Goal: Transaction & Acquisition: Purchase product/service

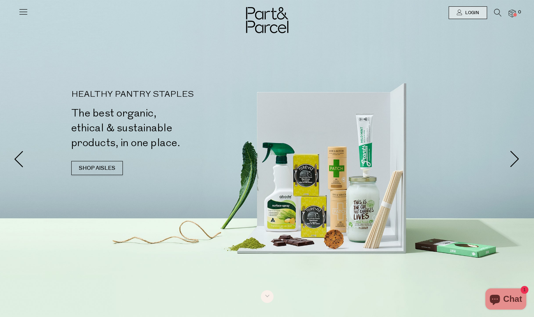
type input "[EMAIL_ADDRESS][DOMAIN_NAME]"
drag, startPoint x: 0, startPoint y: 0, endPoint x: 459, endPoint y: 12, distance: 459.3
click at [459, 12] on icon at bounding box center [460, 13] width 6 height 6
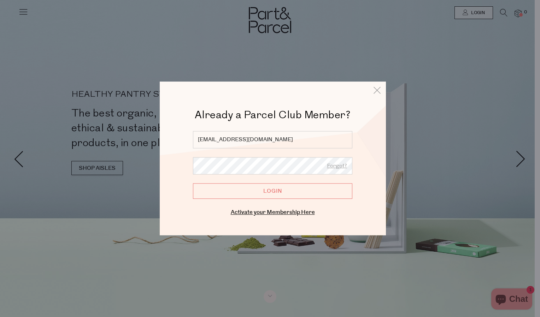
click at [301, 194] on input "Login" at bounding box center [272, 192] width 159 height 16
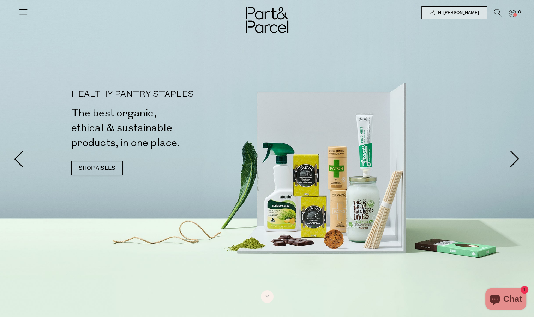
click at [496, 11] on icon at bounding box center [497, 13] width 7 height 8
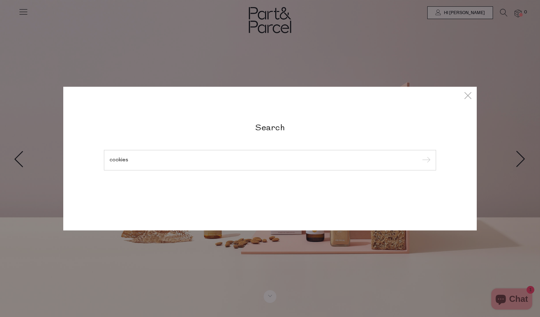
type input "cookies"
click at [420, 155] on input "submit" at bounding box center [425, 160] width 11 height 11
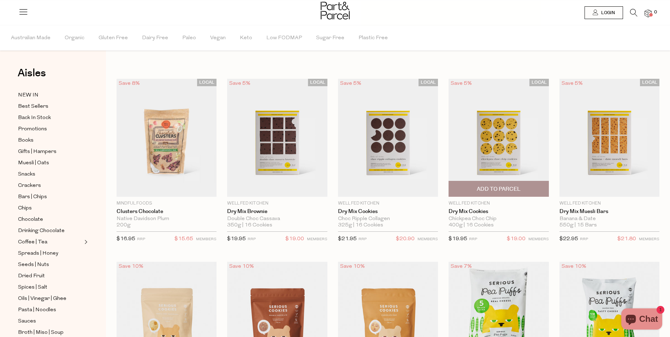
click at [517, 184] on span "Add To Parcel" at bounding box center [499, 188] width 96 height 15
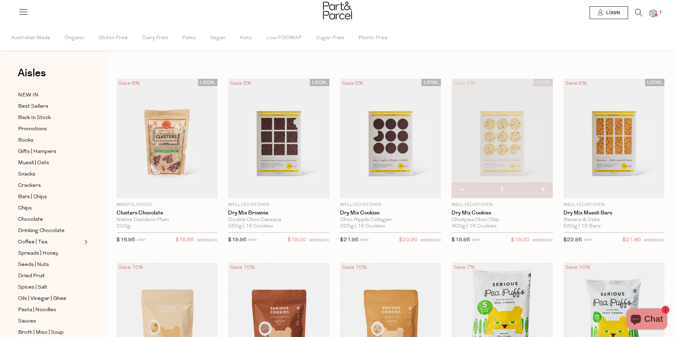
click at [0, 0] on div "POPUP Form" at bounding box center [0, 0] width 0 height 0
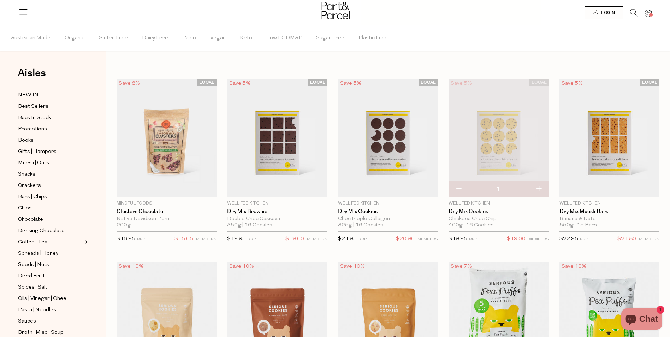
click at [534, 188] on button "button" at bounding box center [539, 189] width 20 height 16
type input "2"
click at [534, 146] on img at bounding box center [609, 138] width 100 height 118
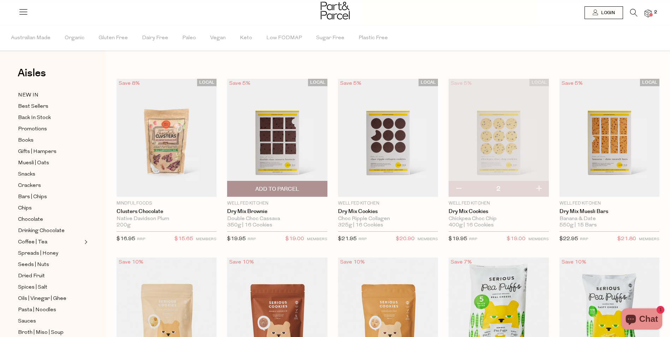
click at [280, 135] on img at bounding box center [277, 138] width 100 height 118
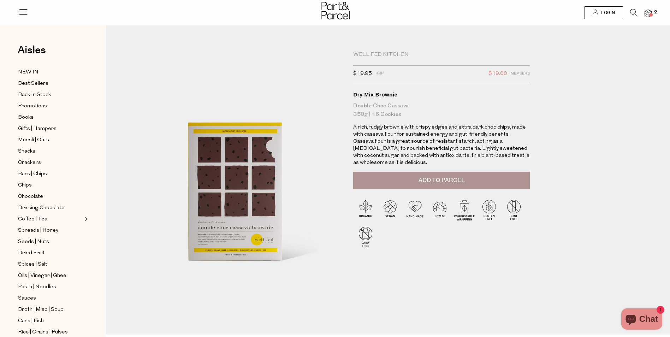
click at [422, 176] on span "Add to Parcel" at bounding box center [442, 180] width 46 height 8
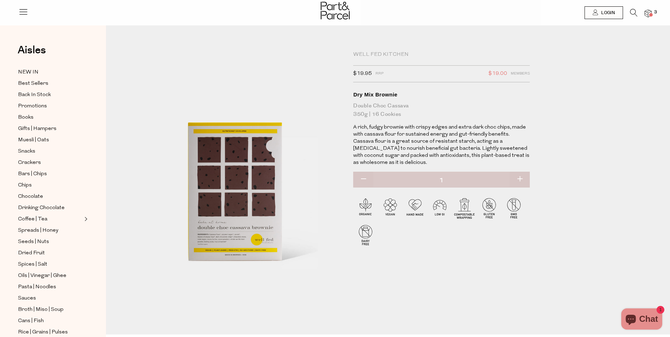
click at [645, 13] on img at bounding box center [648, 14] width 7 height 8
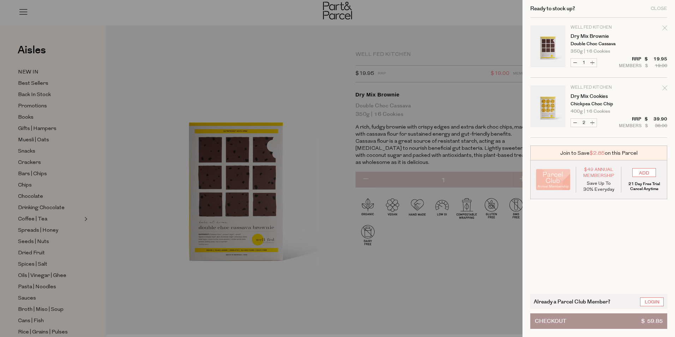
click at [404, 35] on div at bounding box center [337, 168] width 675 height 337
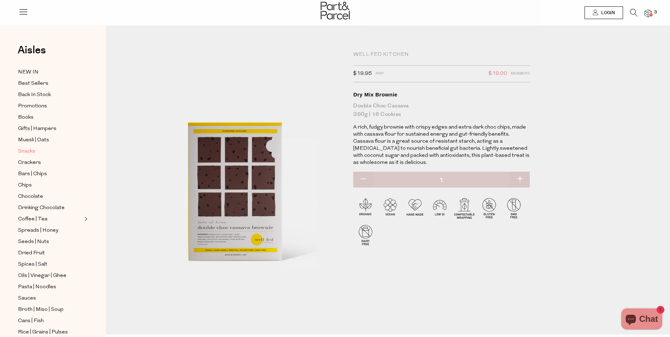
click at [31, 147] on span "Snacks" at bounding box center [26, 151] width 17 height 8
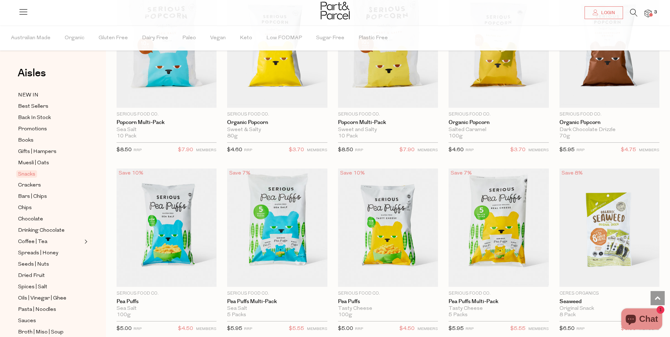
scroll to position [1559, 0]
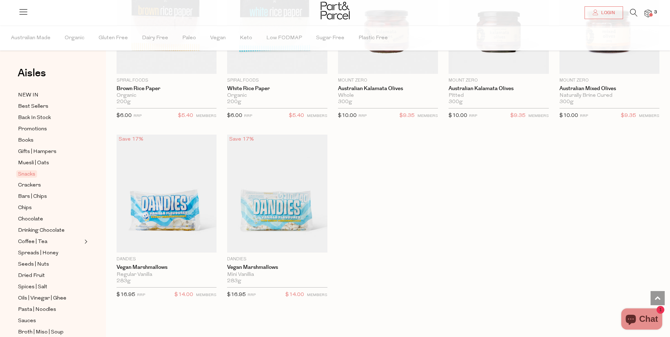
scroll to position [2300, 0]
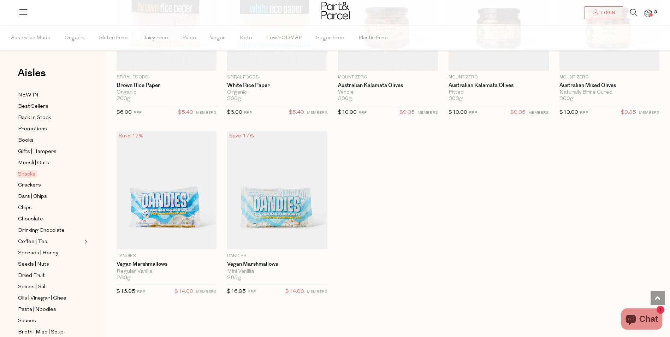
click at [633, 15] on icon at bounding box center [633, 13] width 7 height 8
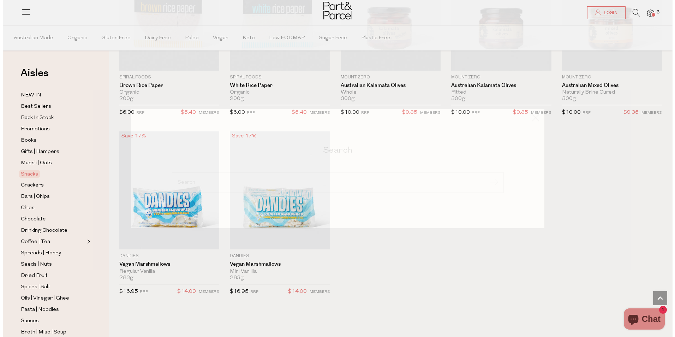
scroll to position [2315, 0]
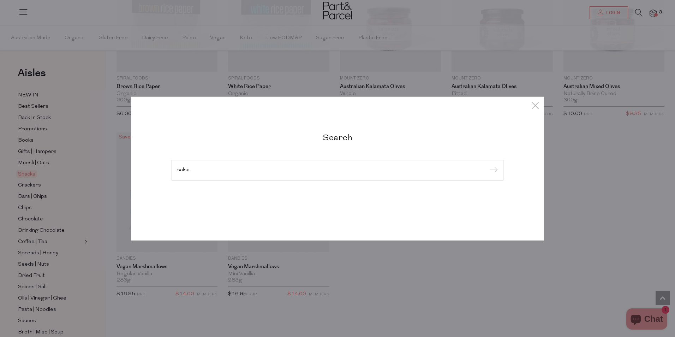
type input "salsa"
click at [487, 165] on input "submit" at bounding box center [492, 170] width 11 height 11
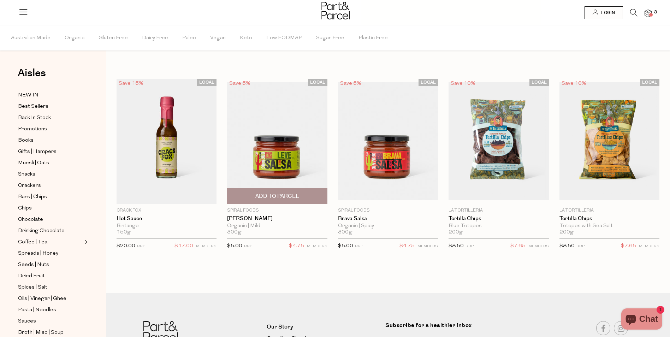
click at [302, 156] on img at bounding box center [277, 141] width 100 height 118
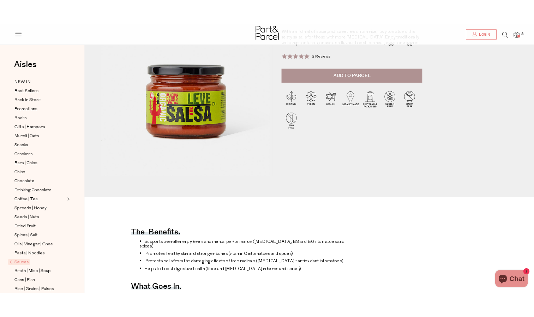
scroll to position [93, 0]
